Goal: Transaction & Acquisition: Obtain resource

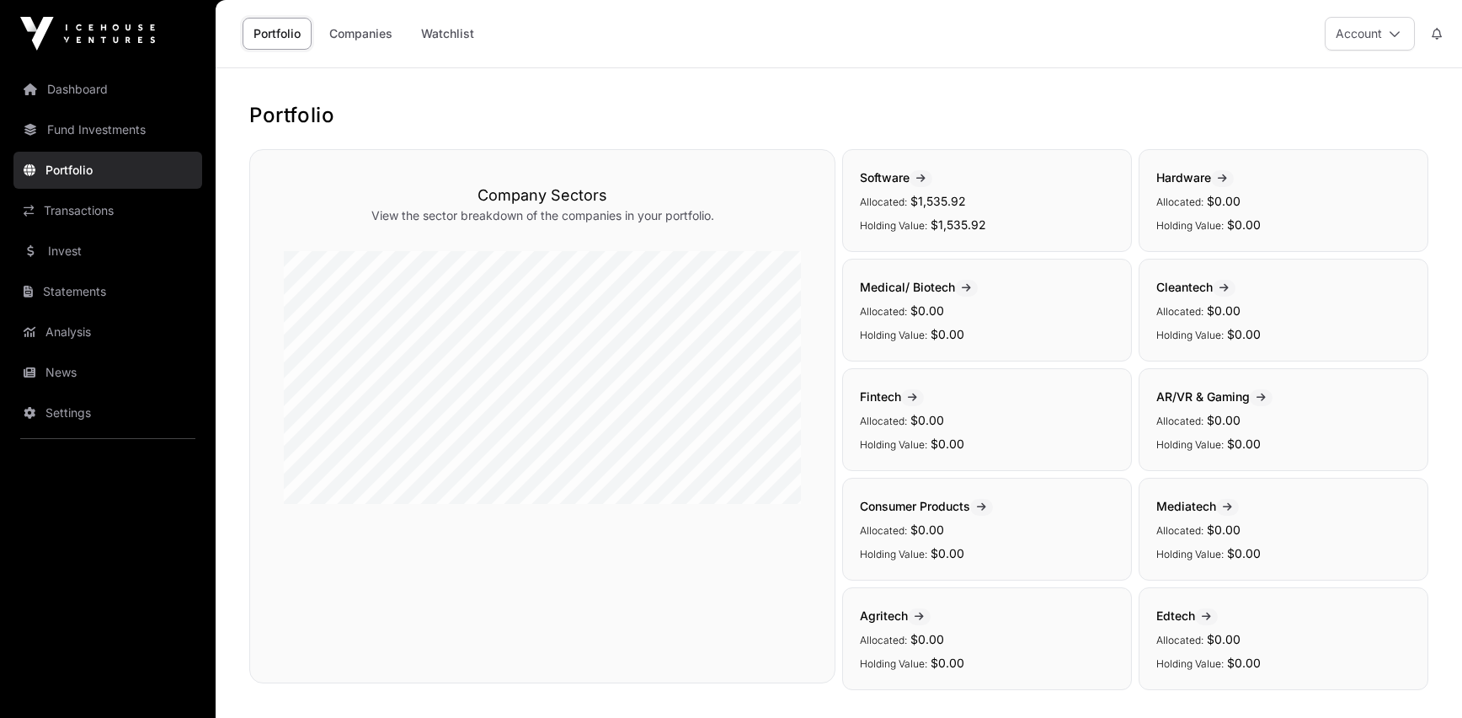
click at [428, 29] on link "Watchlist" at bounding box center [447, 34] width 75 height 32
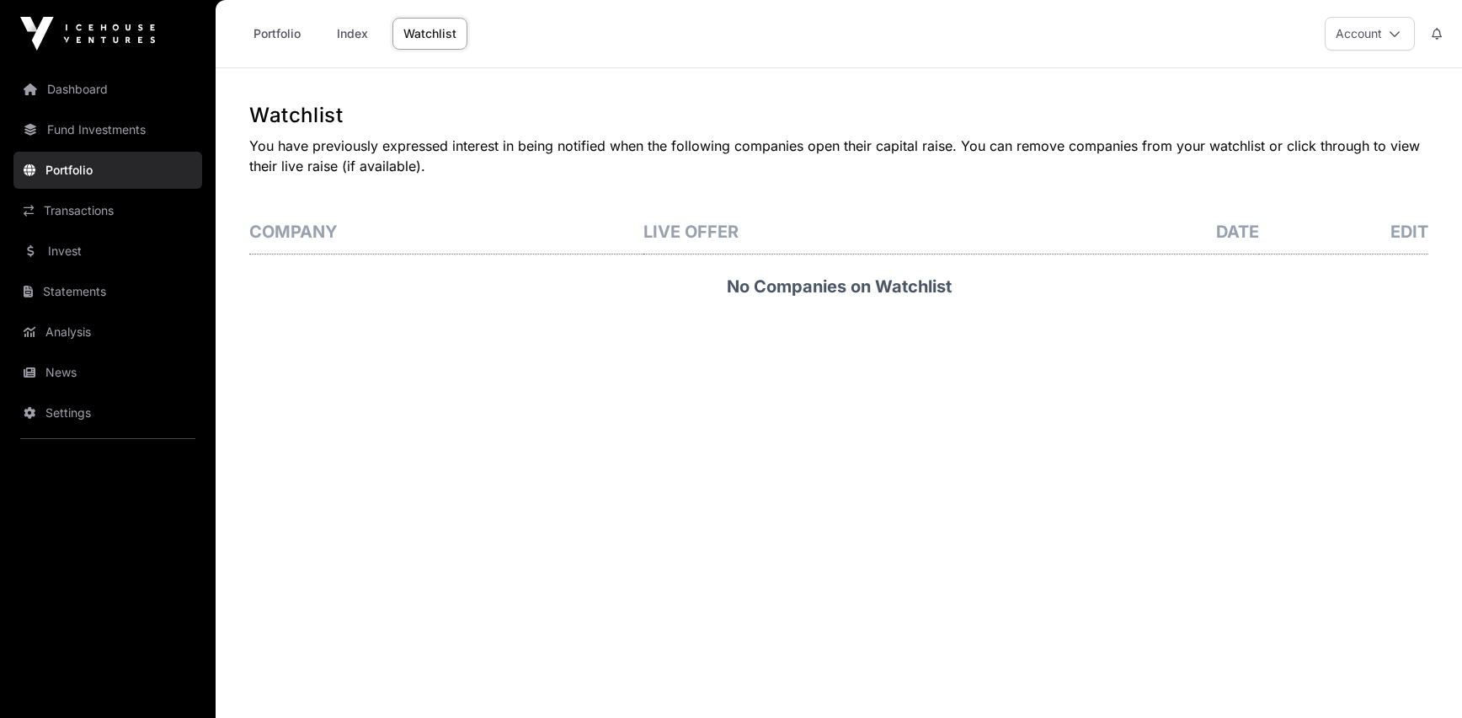
click at [81, 102] on link "Dashboard" at bounding box center [107, 89] width 189 height 37
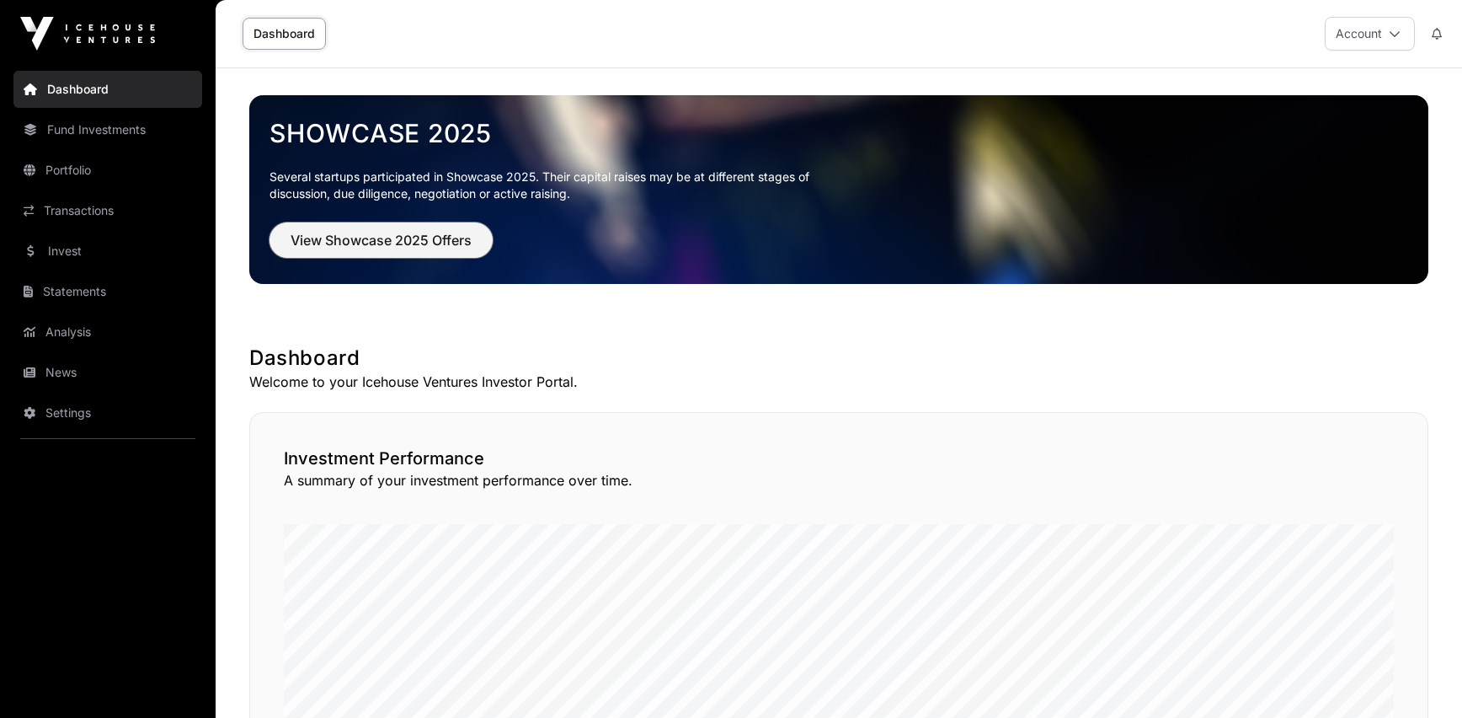
click at [372, 248] on span "View Showcase 2025 Offers" at bounding box center [381, 240] width 181 height 20
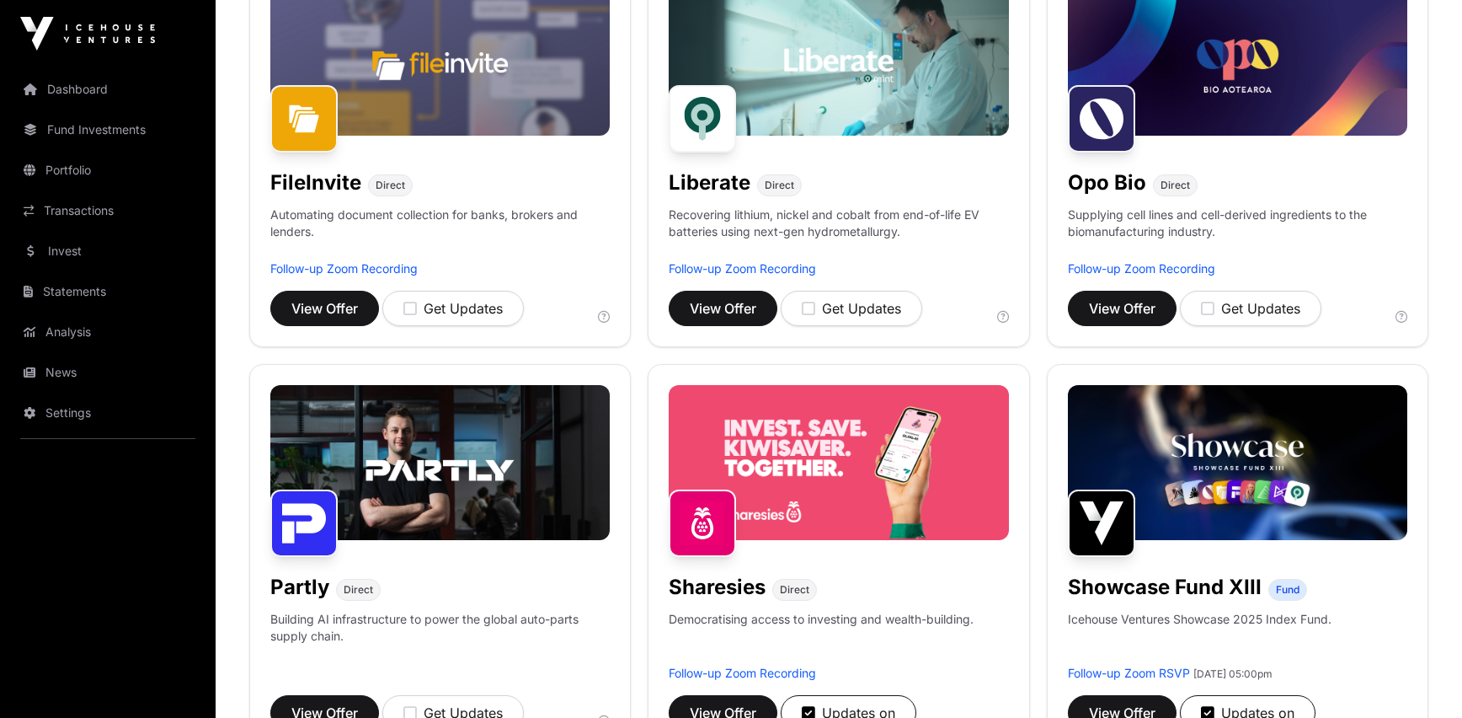
scroll to position [764, 0]
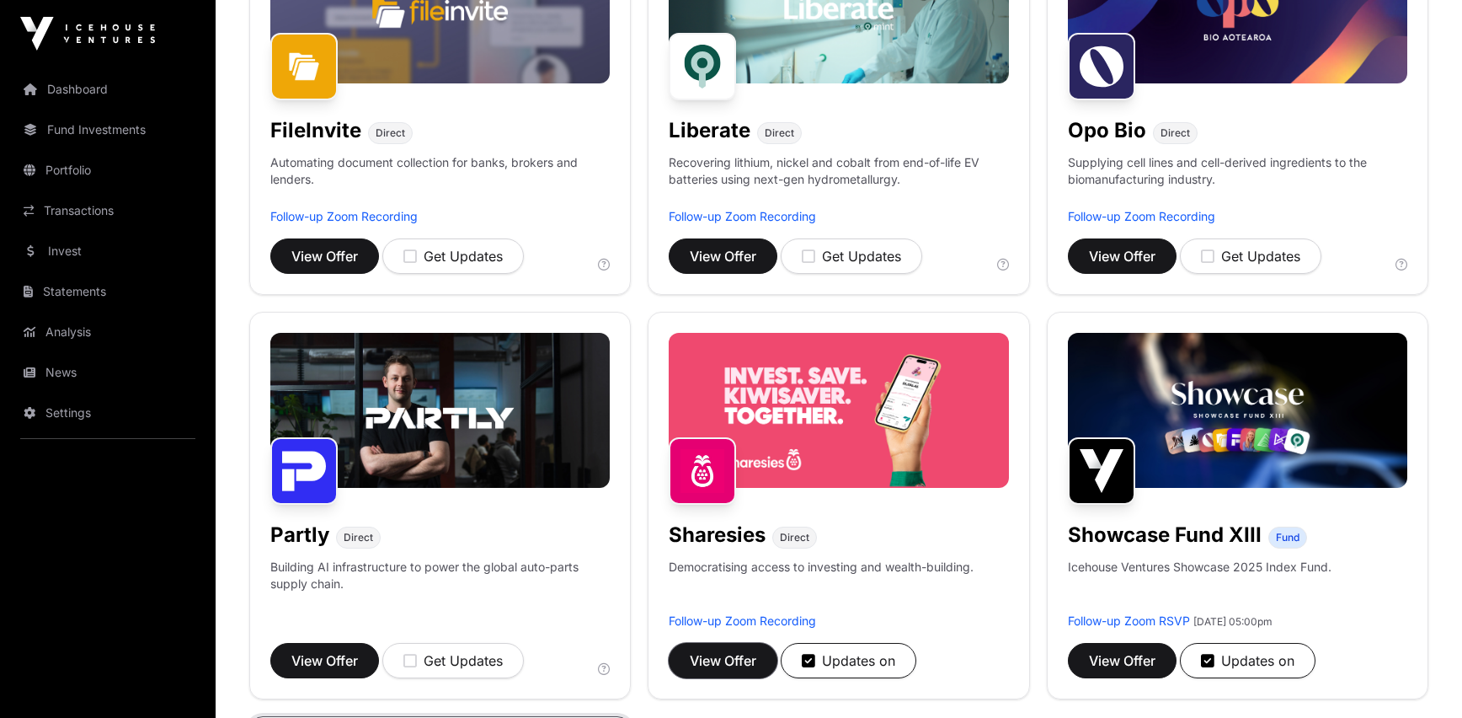
click at [734, 659] on span "View Offer" at bounding box center [723, 660] width 67 height 20
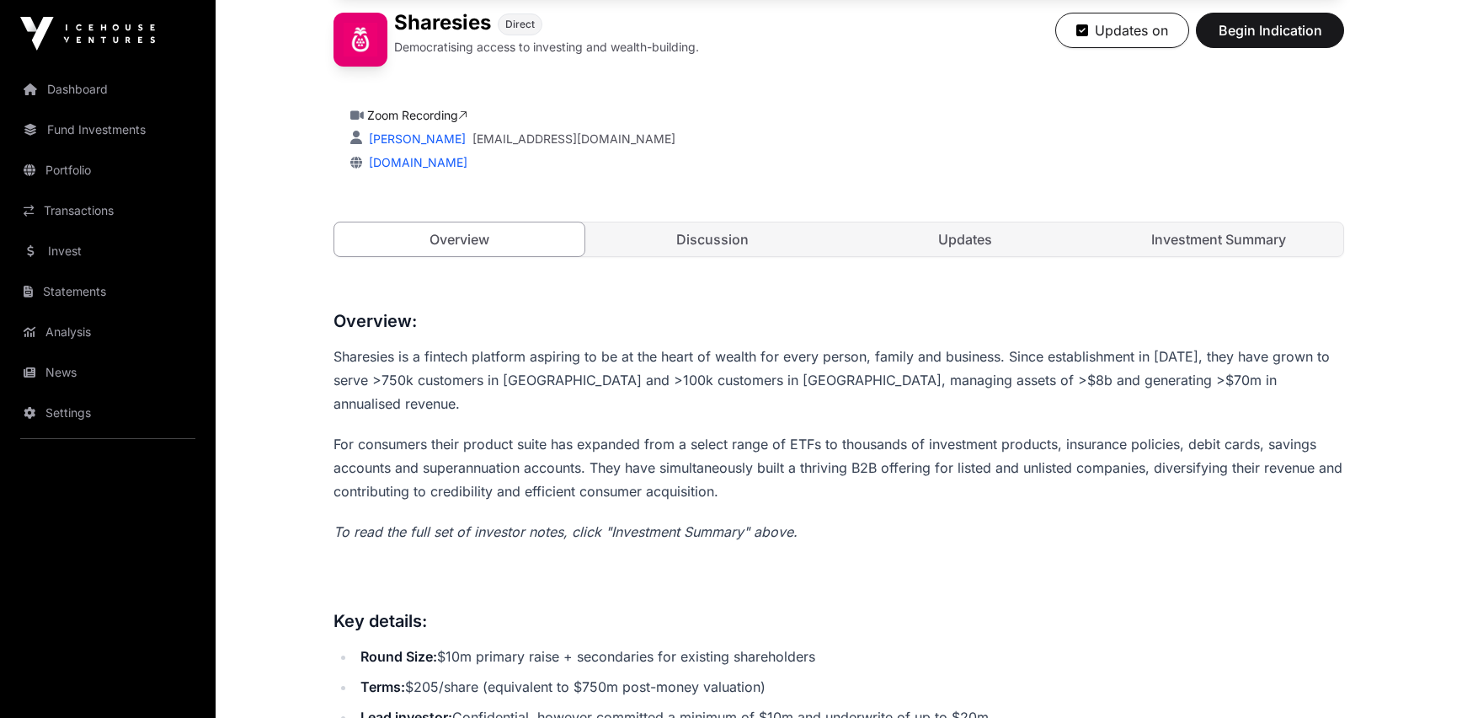
scroll to position [444, 0]
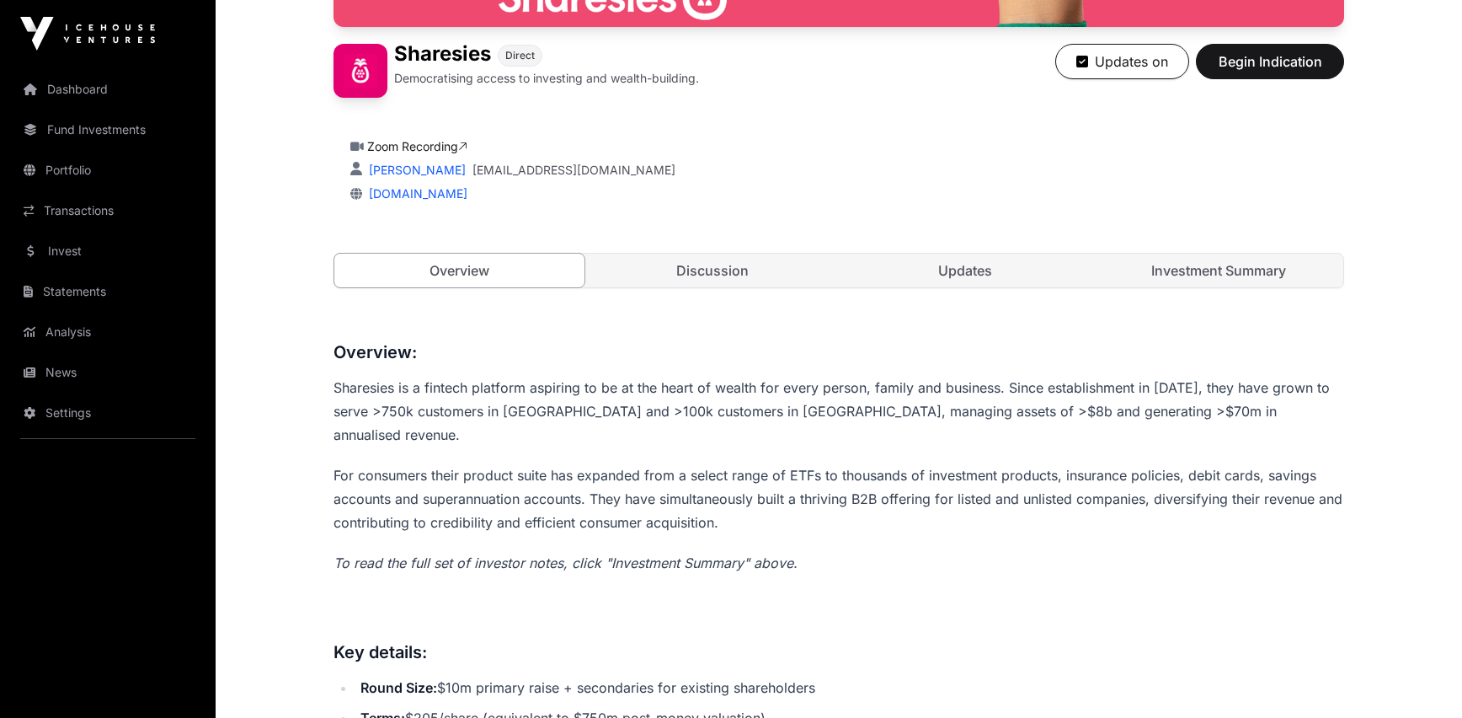
click at [1207, 271] on link "Investment Summary" at bounding box center [1219, 271] width 250 height 34
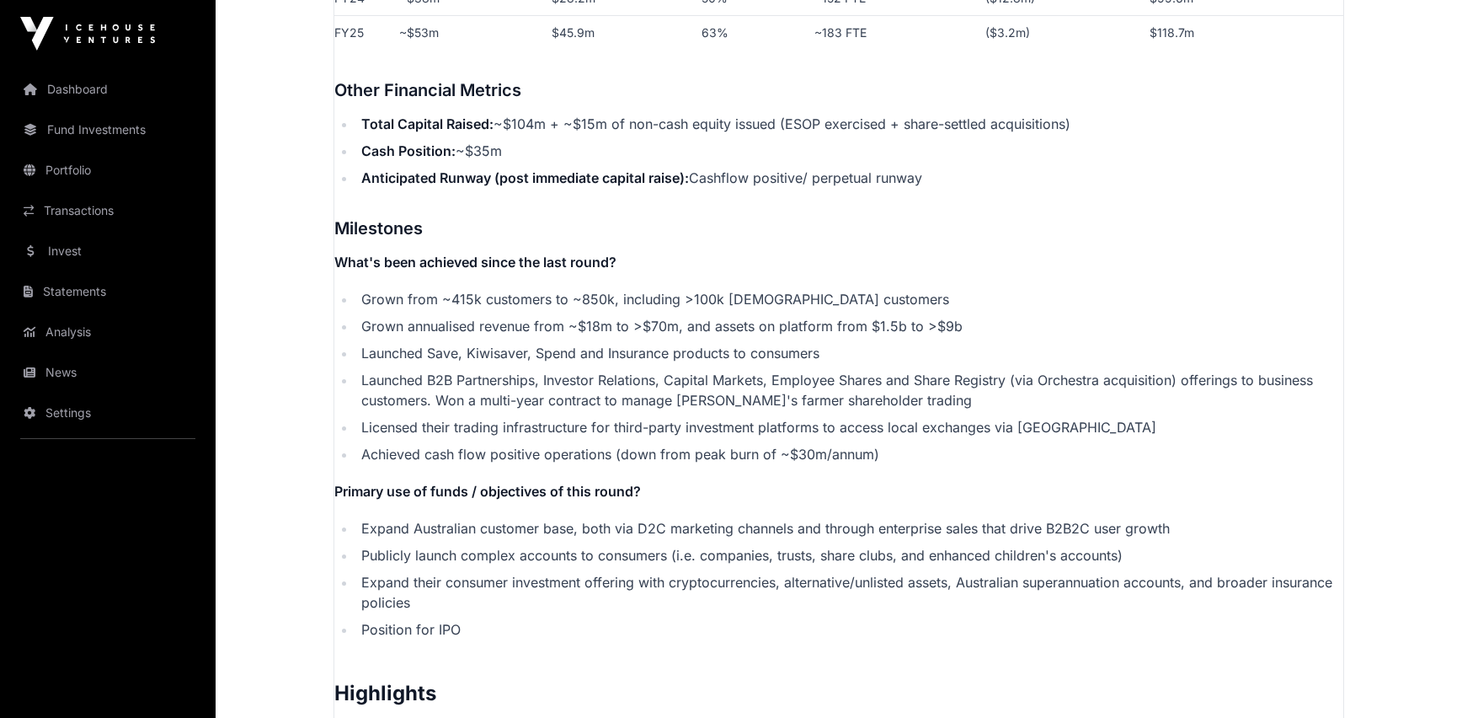
scroll to position [3117, 0]
